Goal: Transaction & Acquisition: Purchase product/service

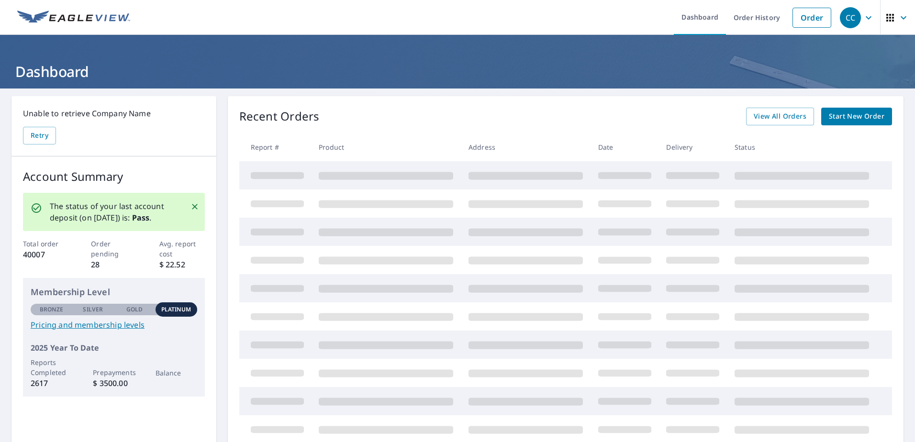
click at [856, 117] on span "Start New Order" at bounding box center [857, 117] width 56 height 12
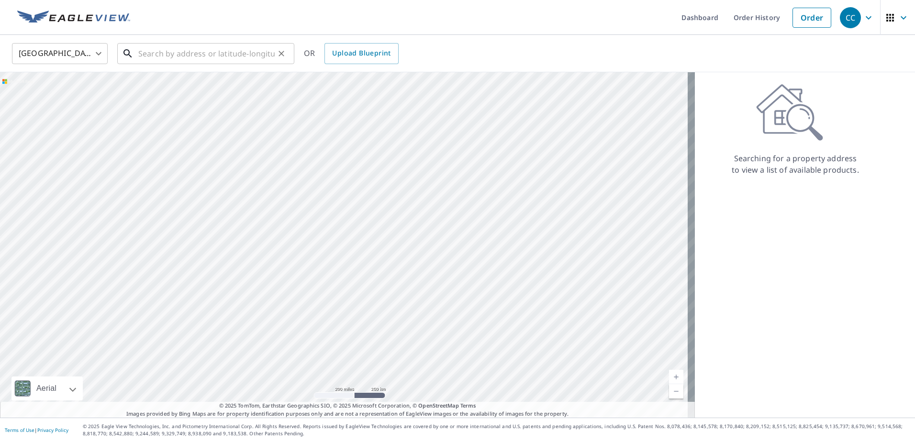
drag, startPoint x: 161, startPoint y: 57, endPoint x: 166, endPoint y: 58, distance: 4.9
click at [161, 57] on input "text" at bounding box center [206, 53] width 136 height 27
paste input "[STREET_ADDRESS][PERSON_NAME]"
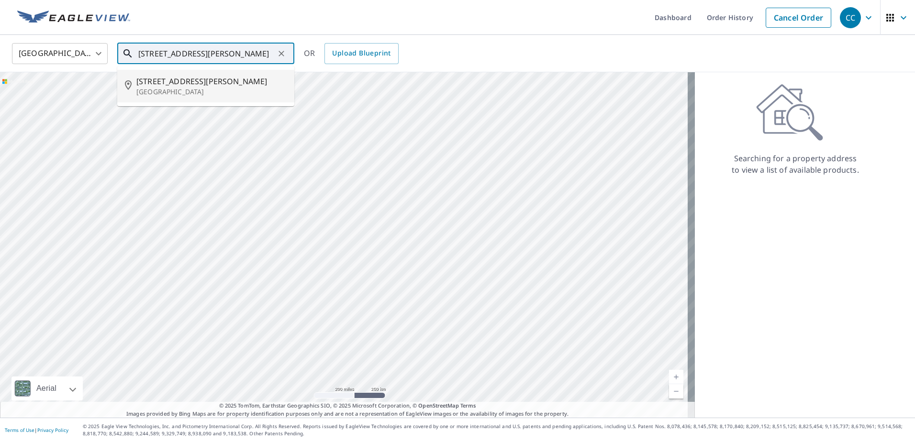
click at [185, 82] on span "[STREET_ADDRESS][PERSON_NAME]" at bounding box center [211, 81] width 150 height 11
type input "[STREET_ADDRESS][PERSON_NAME]"
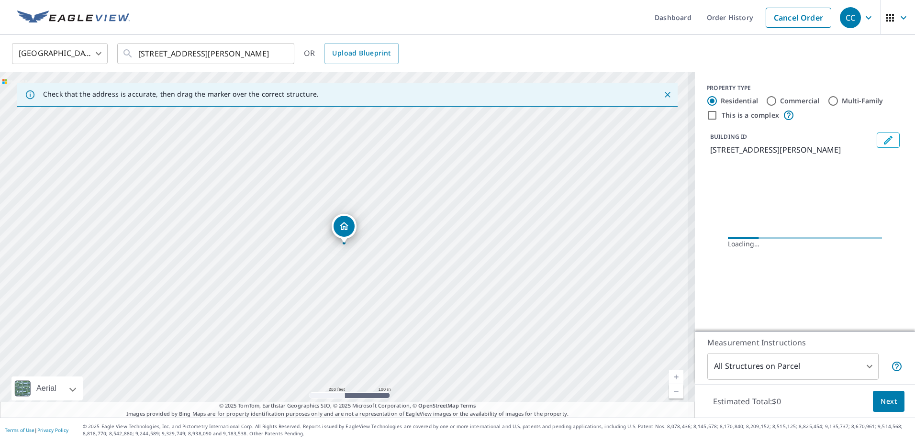
scroll to position [0, 0]
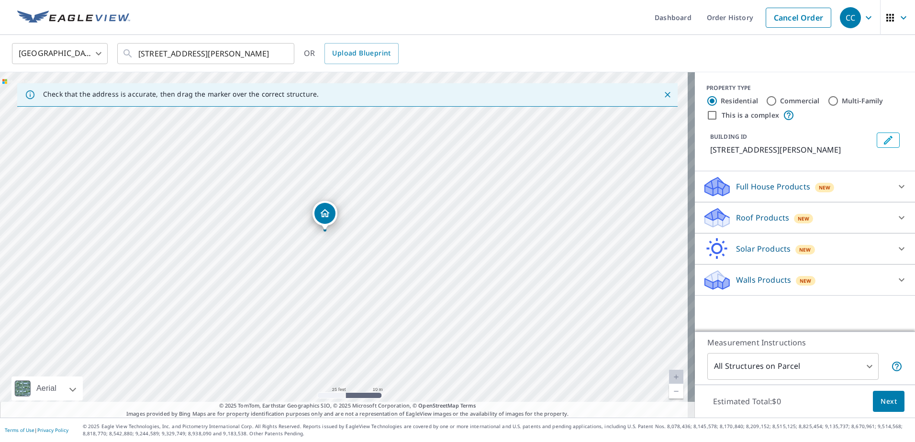
click at [741, 221] on p "Roof Products" at bounding box center [762, 217] width 53 height 11
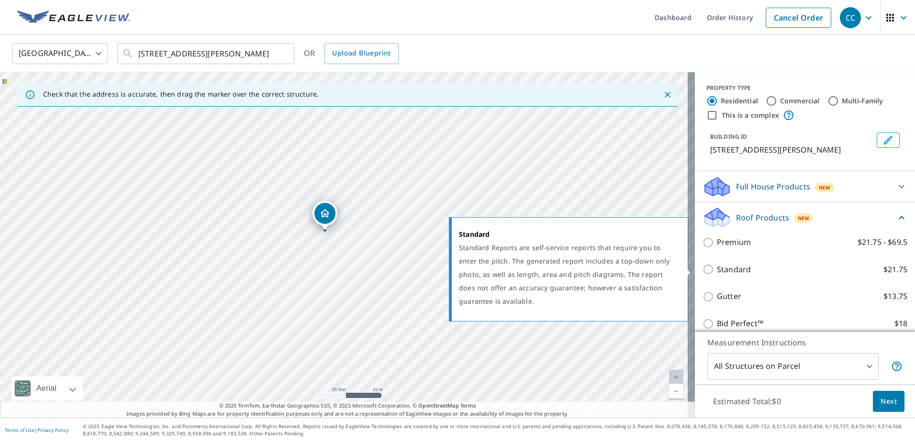
click at [703, 270] on input "Standard $21.75" at bounding box center [710, 269] width 14 height 11
checkbox input "true"
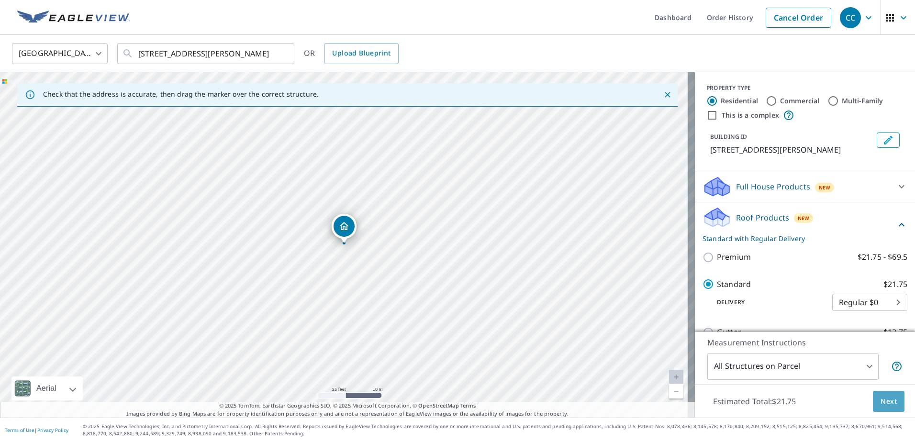
click at [883, 402] on span "Next" at bounding box center [889, 402] width 16 height 12
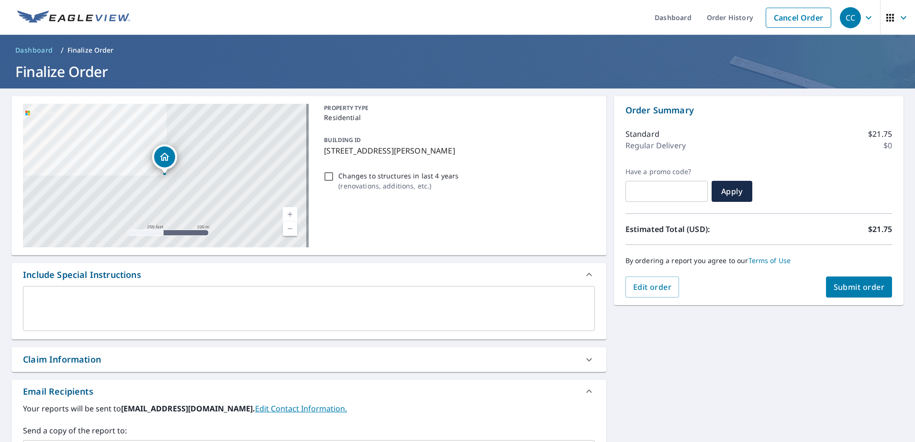
click at [137, 363] on div "Claim Information" at bounding box center [300, 359] width 555 height 13
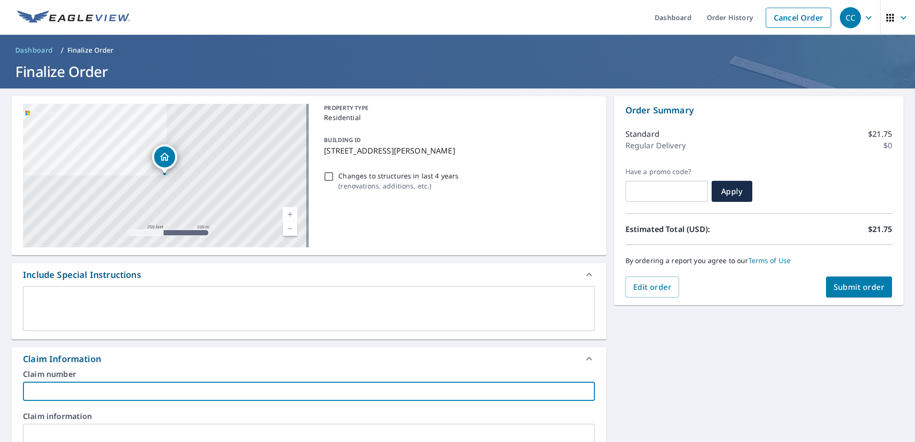
click at [91, 389] on input "text" at bounding box center [309, 391] width 572 height 19
paste input "8159446"
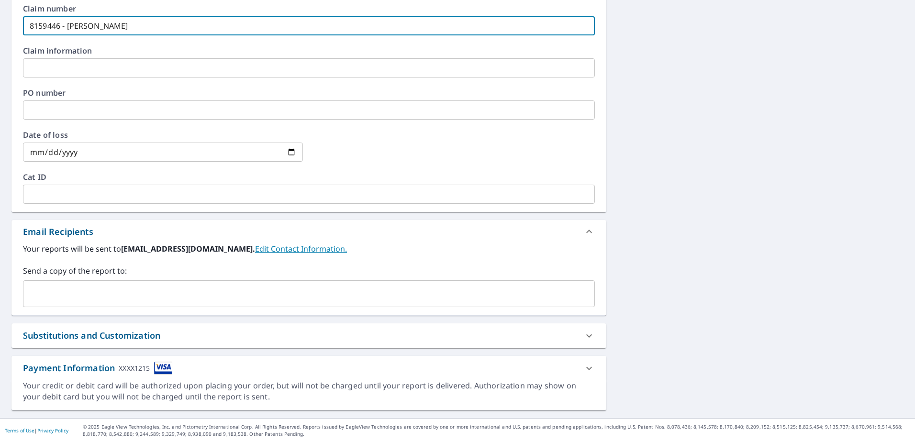
scroll to position [366, 0]
type input "8159446 - [PERSON_NAME]"
click at [116, 286] on input "text" at bounding box center [301, 293] width 549 height 18
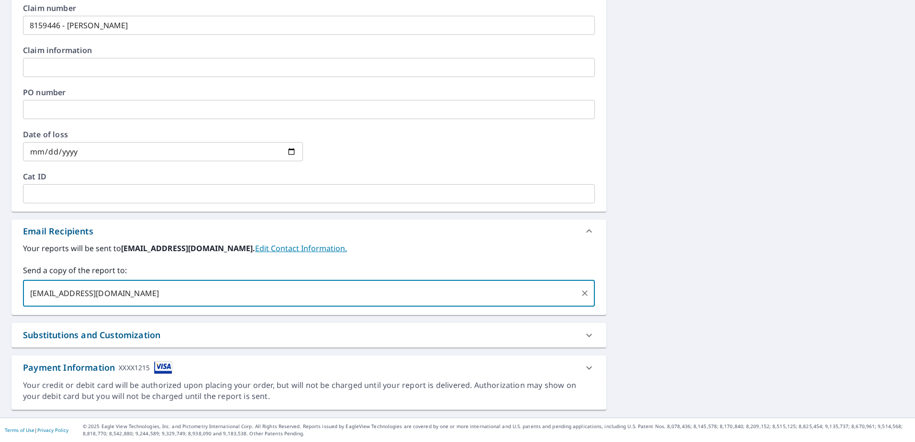
type input "[EMAIL_ADDRESS][DOMAIN_NAME]"
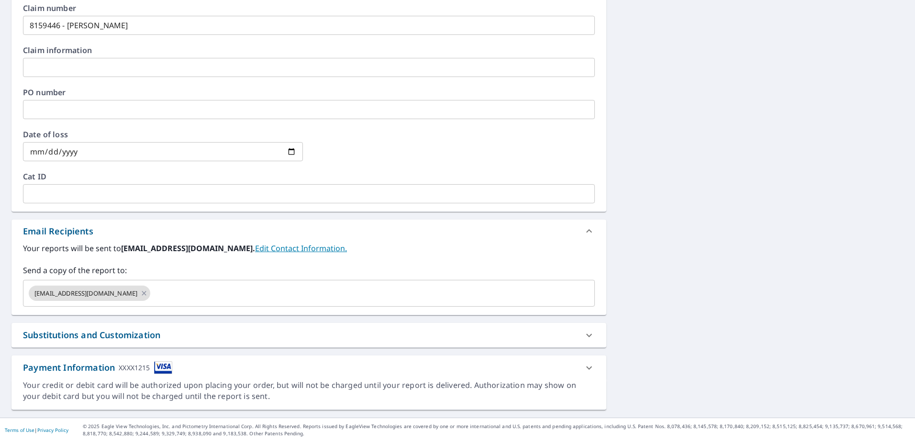
click at [711, 273] on div "[STREET_ADDRESS][PERSON_NAME] Aerial Road A standard road map Aerial A detailed…" at bounding box center [457, 69] width 915 height 695
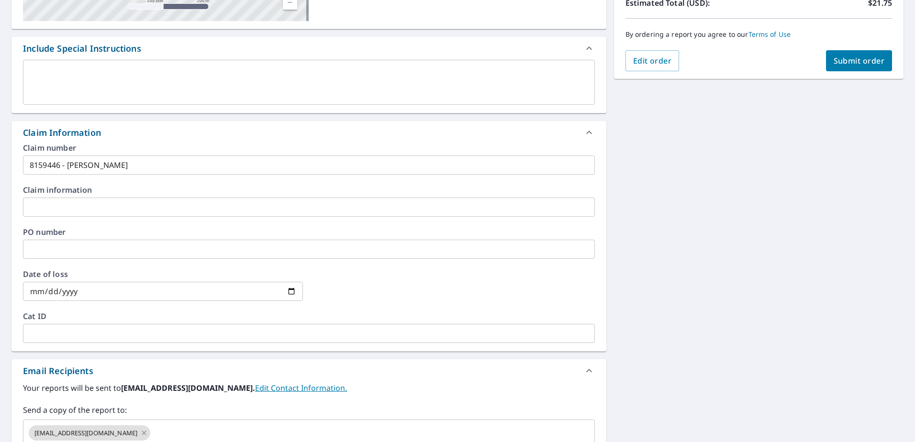
scroll to position [0, 0]
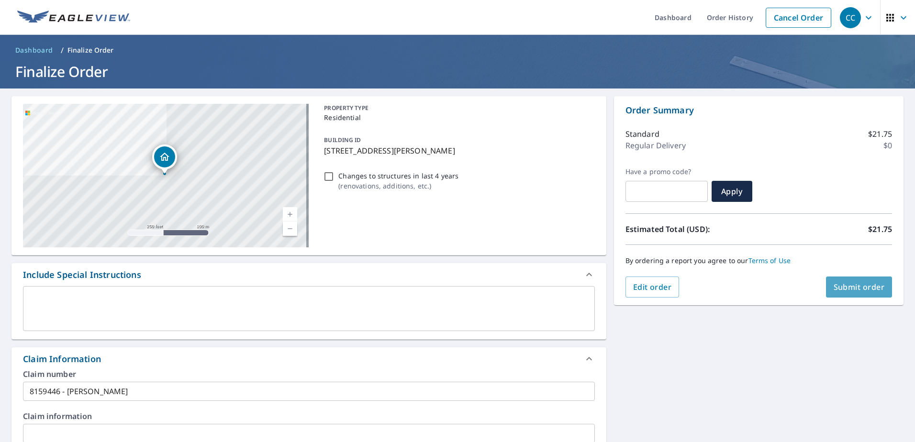
click at [851, 281] on button "Submit order" at bounding box center [859, 287] width 67 height 21
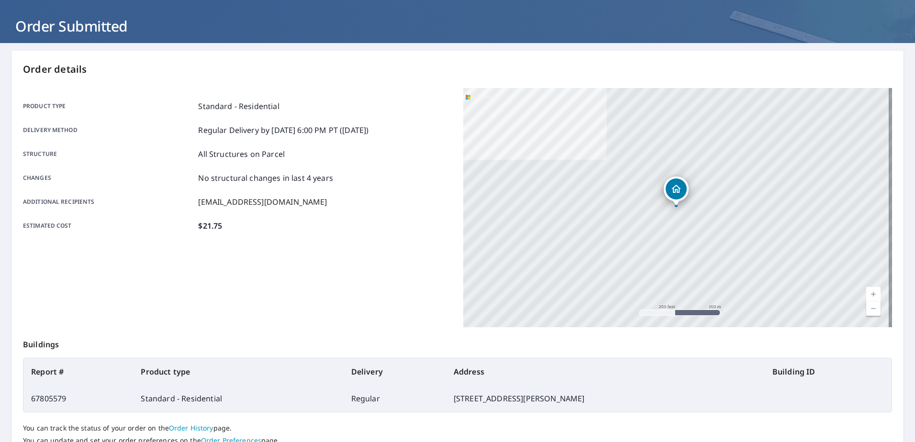
scroll to position [121, 0]
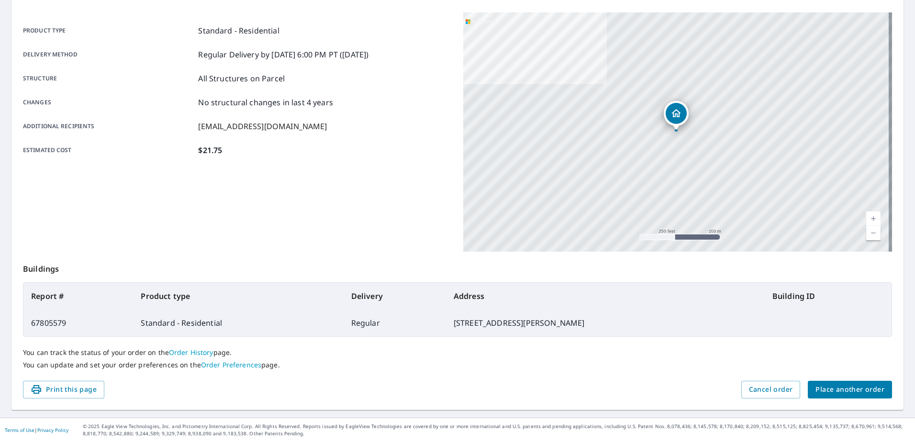
click at [870, 397] on button "Place another order" at bounding box center [850, 390] width 84 height 18
